Goal: Obtain resource: Obtain resource

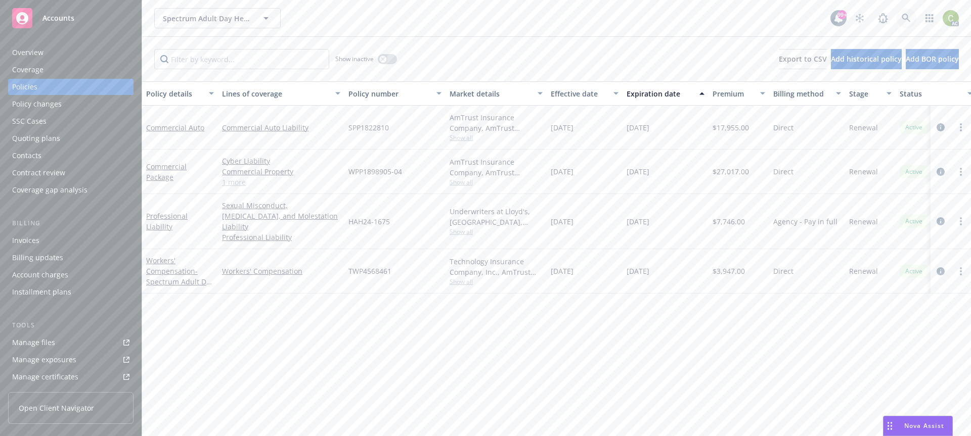
click at [904, 15] on icon at bounding box center [906, 18] width 9 height 9
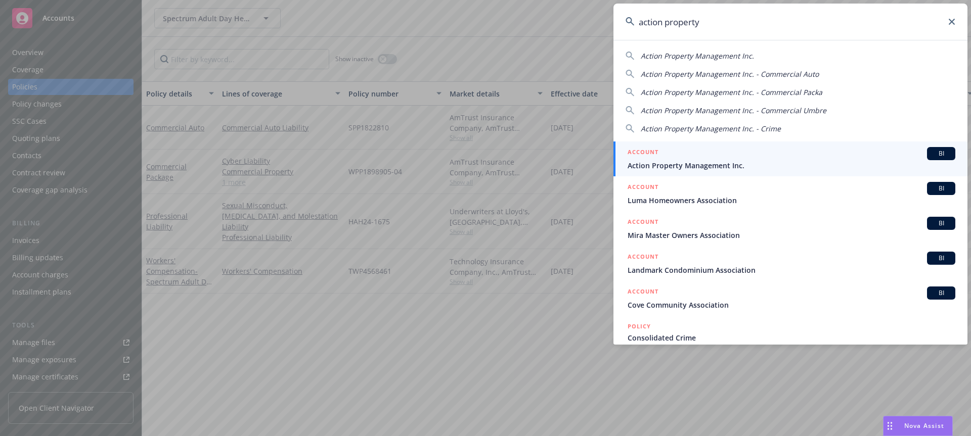
type input "action property"
click at [672, 155] on div "ACCOUNT BI" at bounding box center [791, 153] width 328 height 13
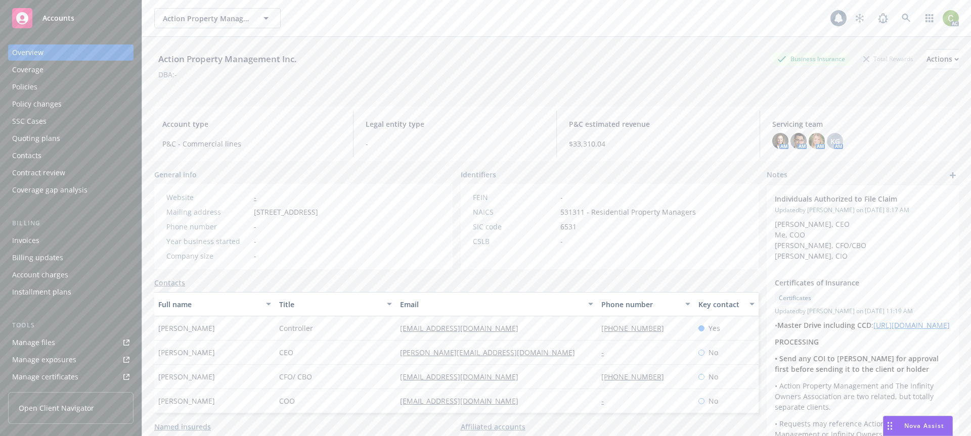
click at [51, 86] on div "Policies" at bounding box center [70, 87] width 117 height 16
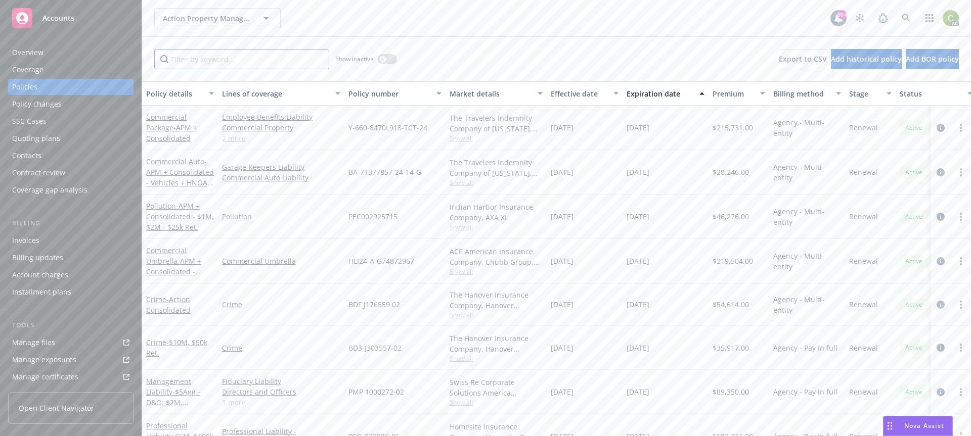
click at [252, 57] on input "Filter by keyword..." at bounding box center [241, 59] width 175 height 20
click at [179, 252] on link "Commercial Umbrella - APM + Consolidated - $50M" at bounding box center [173, 266] width 55 height 41
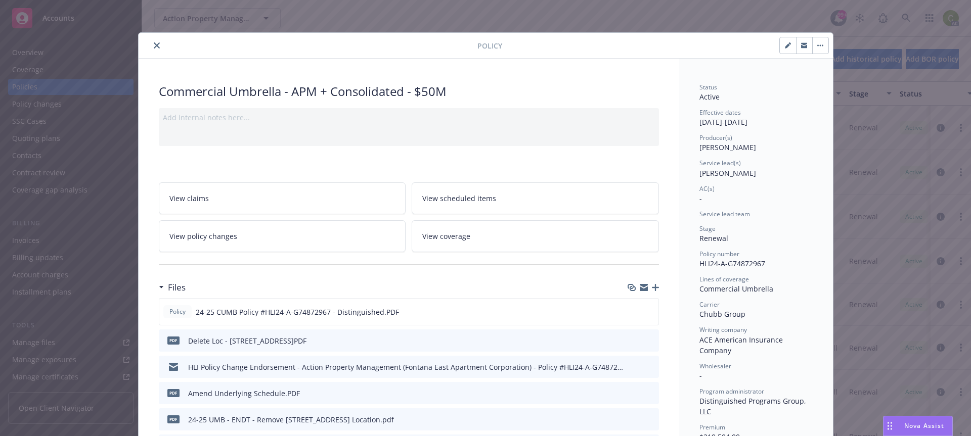
click at [470, 49] on div at bounding box center [310, 45] width 335 height 12
click at [645, 310] on icon "preview file" at bounding box center [648, 311] width 9 height 7
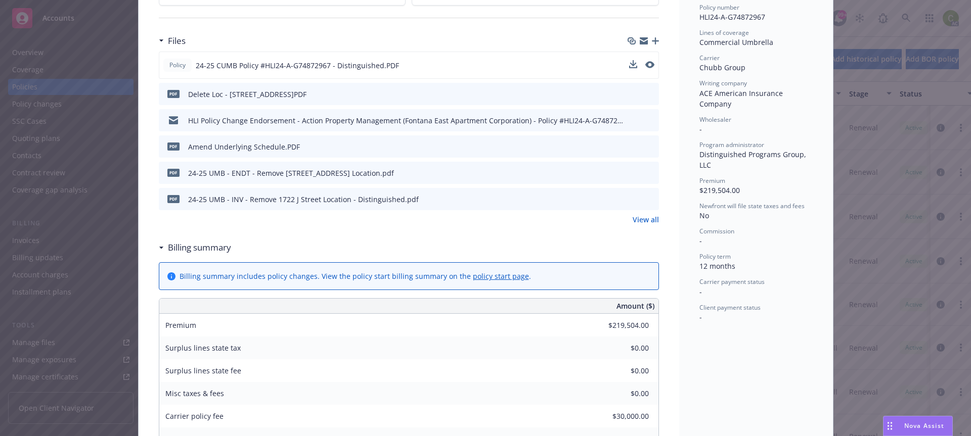
scroll to position [253, 0]
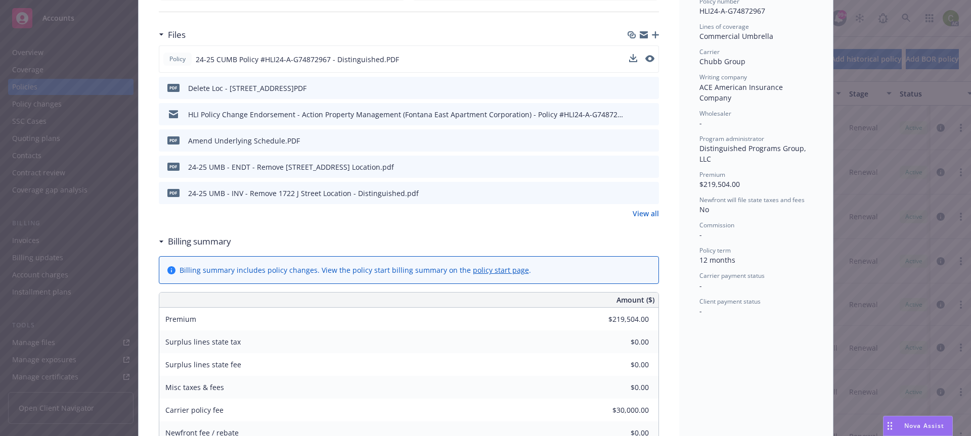
click at [649, 110] on icon "preview file" at bounding box center [649, 113] width 9 height 7
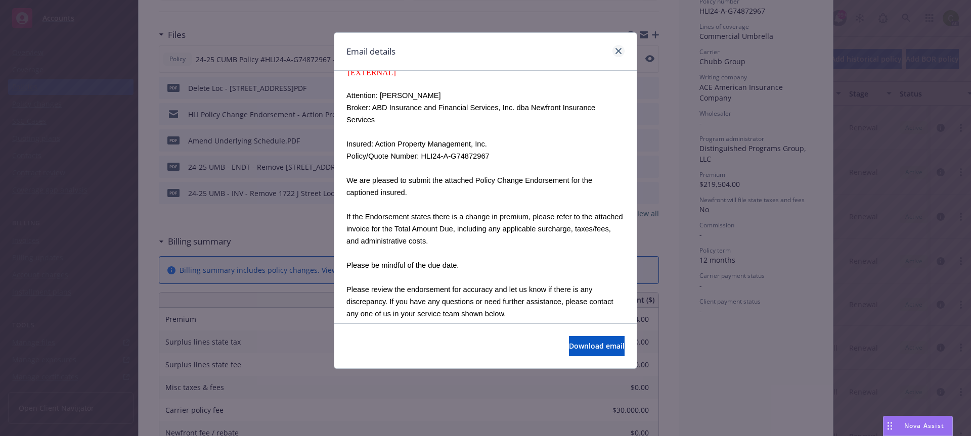
scroll to position [42, 0]
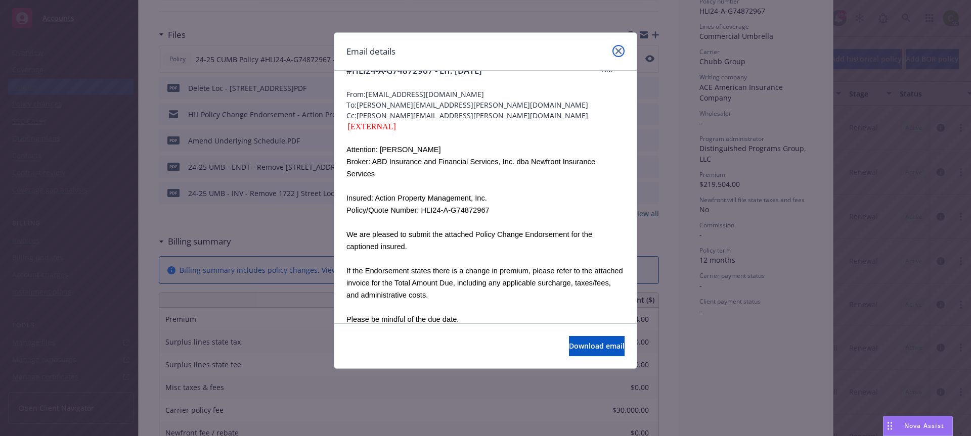
click at [619, 49] on icon "close" at bounding box center [618, 51] width 6 height 6
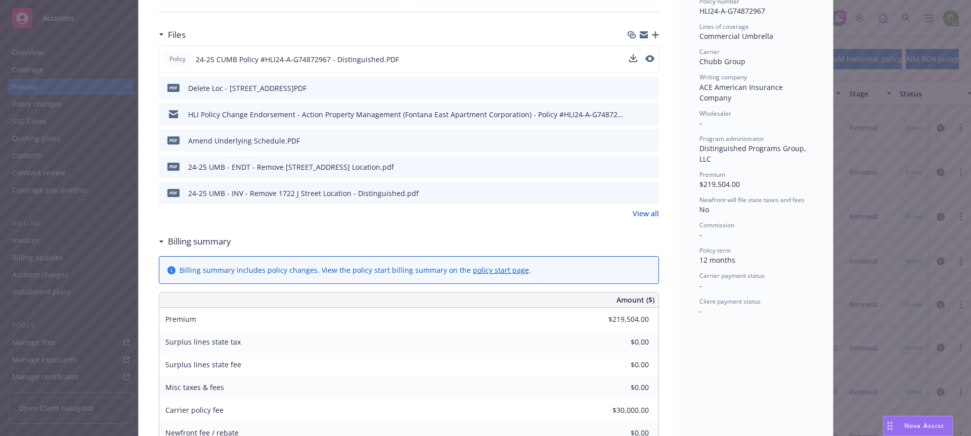
scroll to position [0, 0]
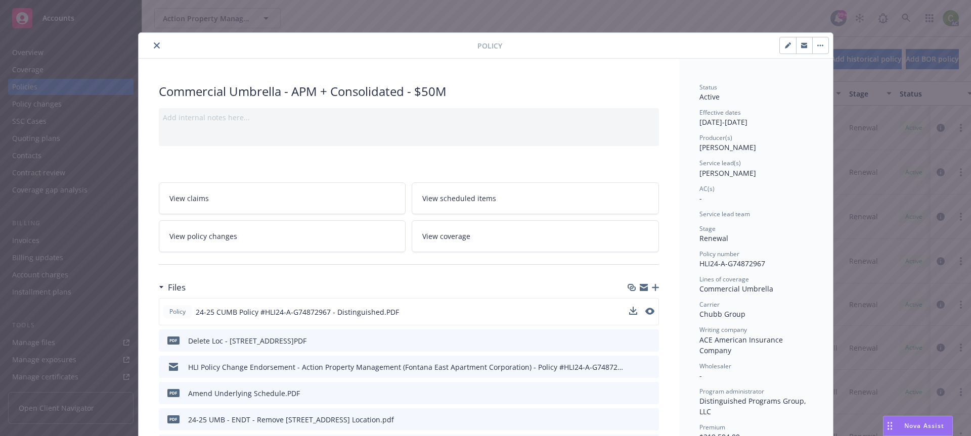
click at [154, 42] on icon "close" at bounding box center [157, 45] width 6 height 6
